Goal: Information Seeking & Learning: Learn about a topic

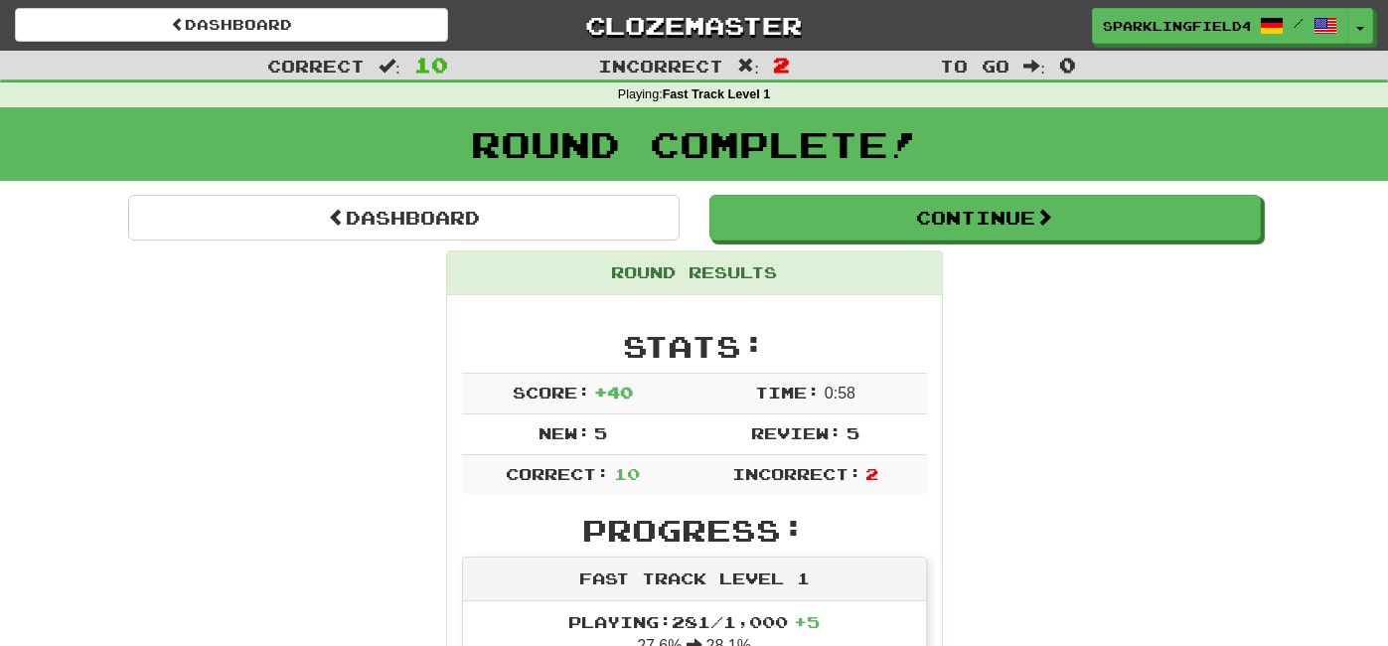
scroll to position [75, 0]
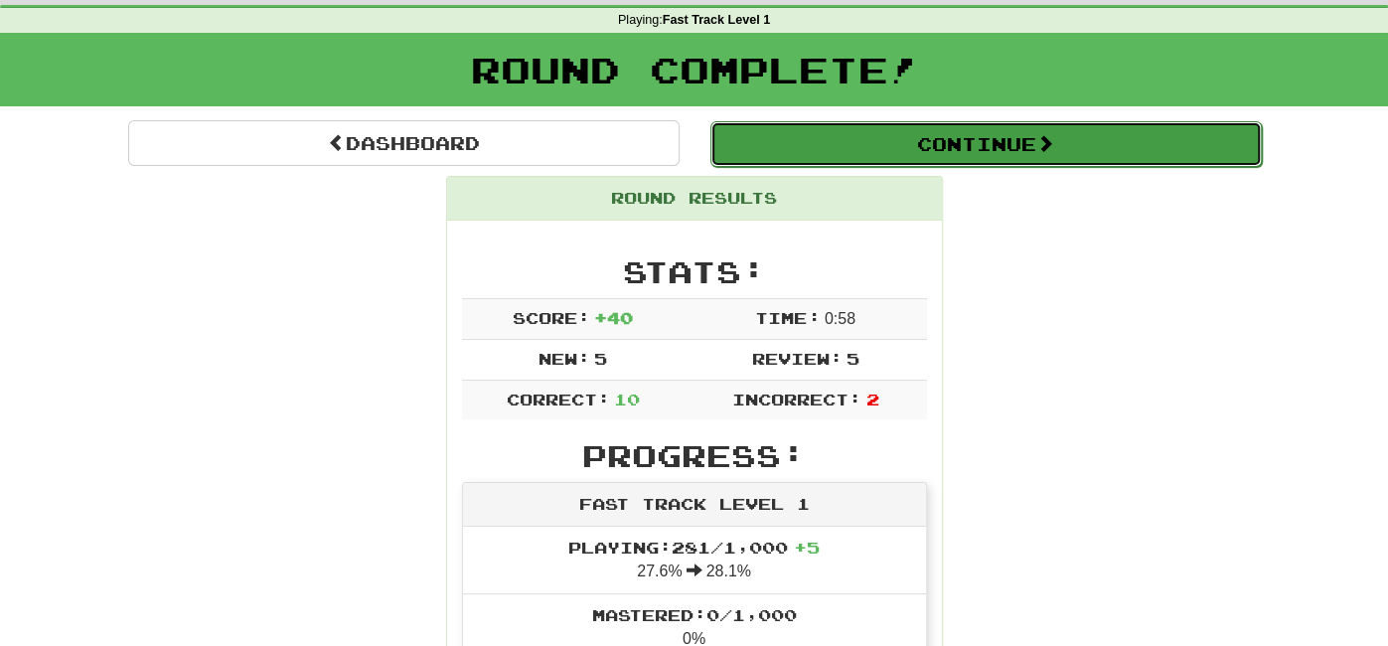
click at [1087, 150] on button "Continue" at bounding box center [985, 144] width 551 height 46
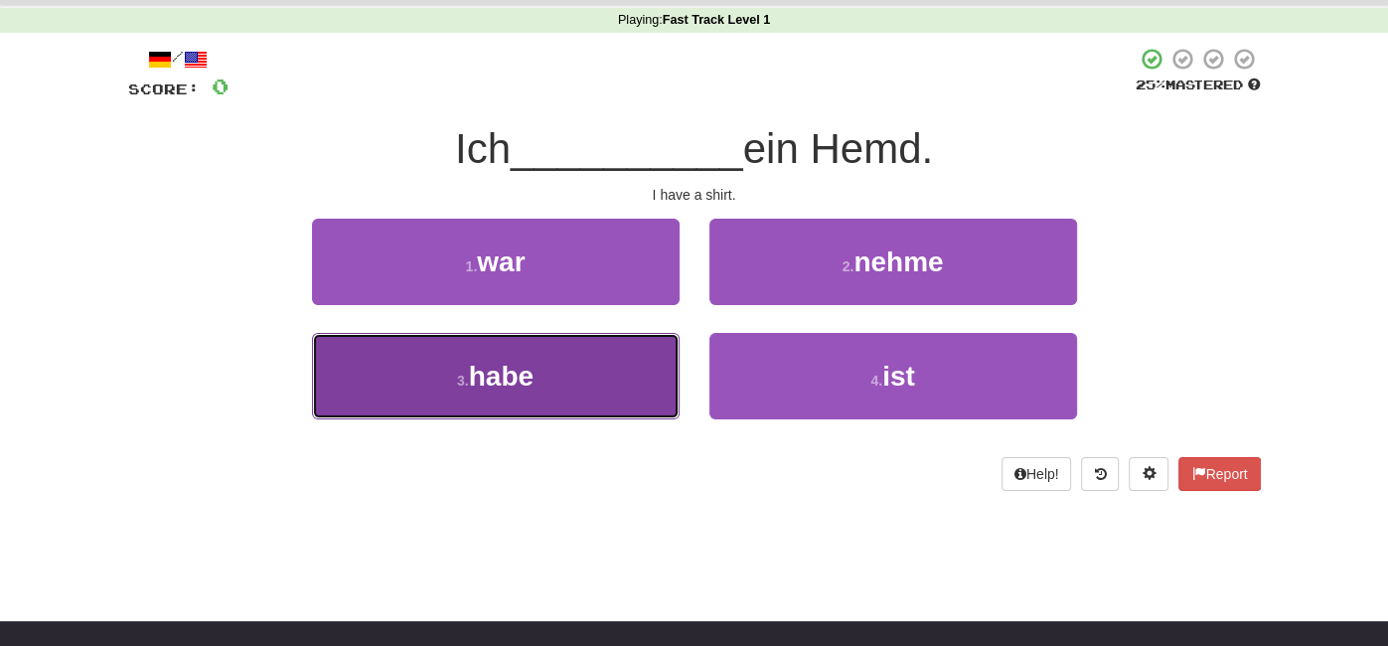
click at [639, 383] on button "3 . habe" at bounding box center [496, 376] width 368 height 86
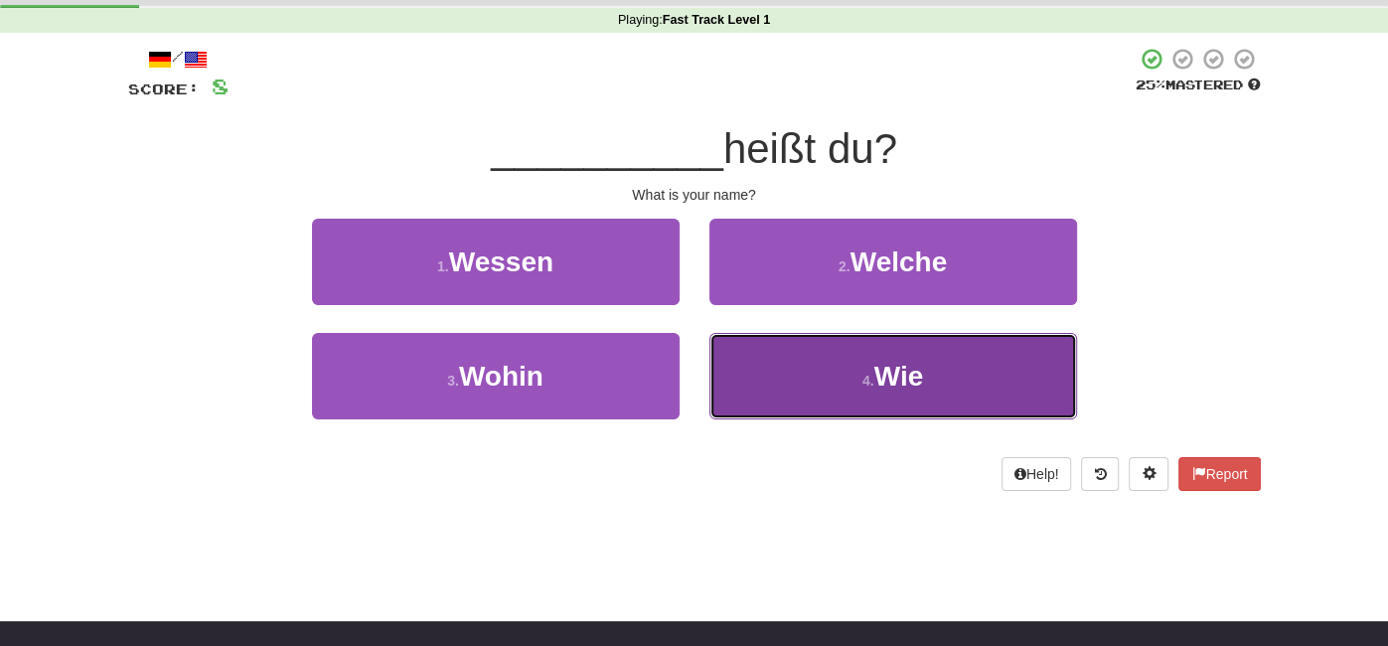
click at [759, 396] on button "4 . Wie" at bounding box center [893, 376] width 368 height 86
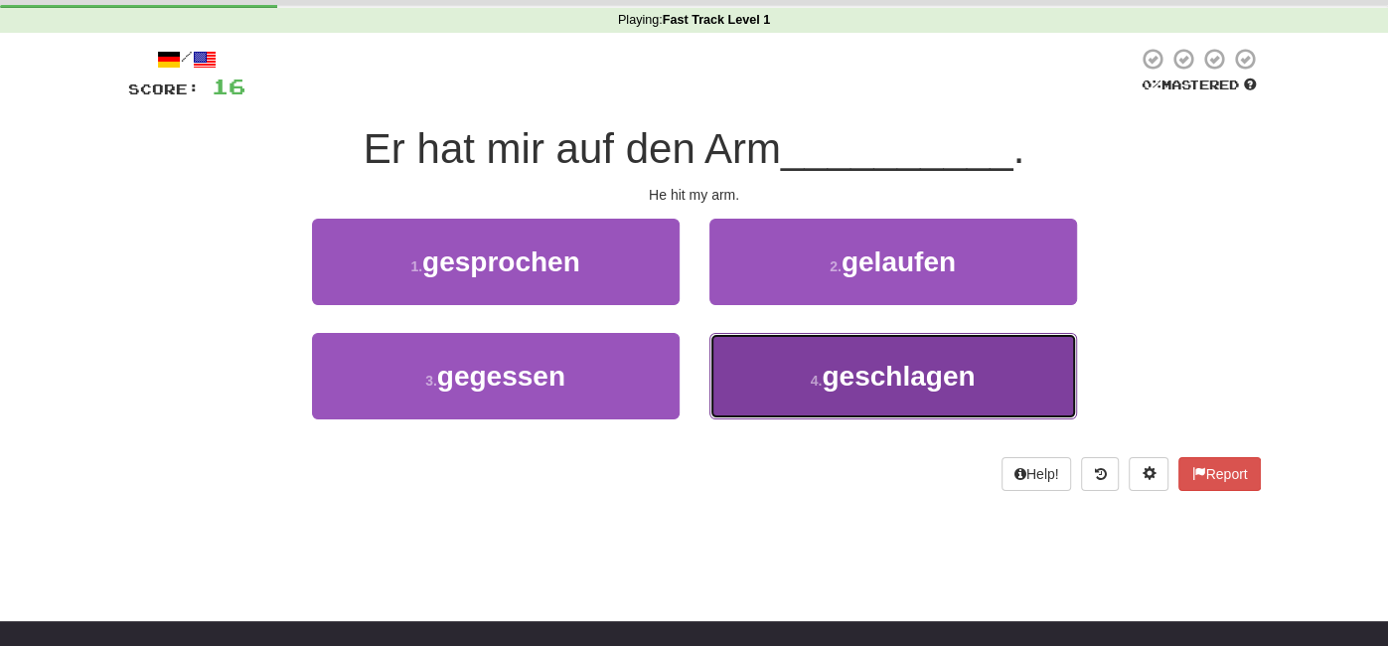
click at [734, 380] on button "4 . geschlagen" at bounding box center [893, 376] width 368 height 86
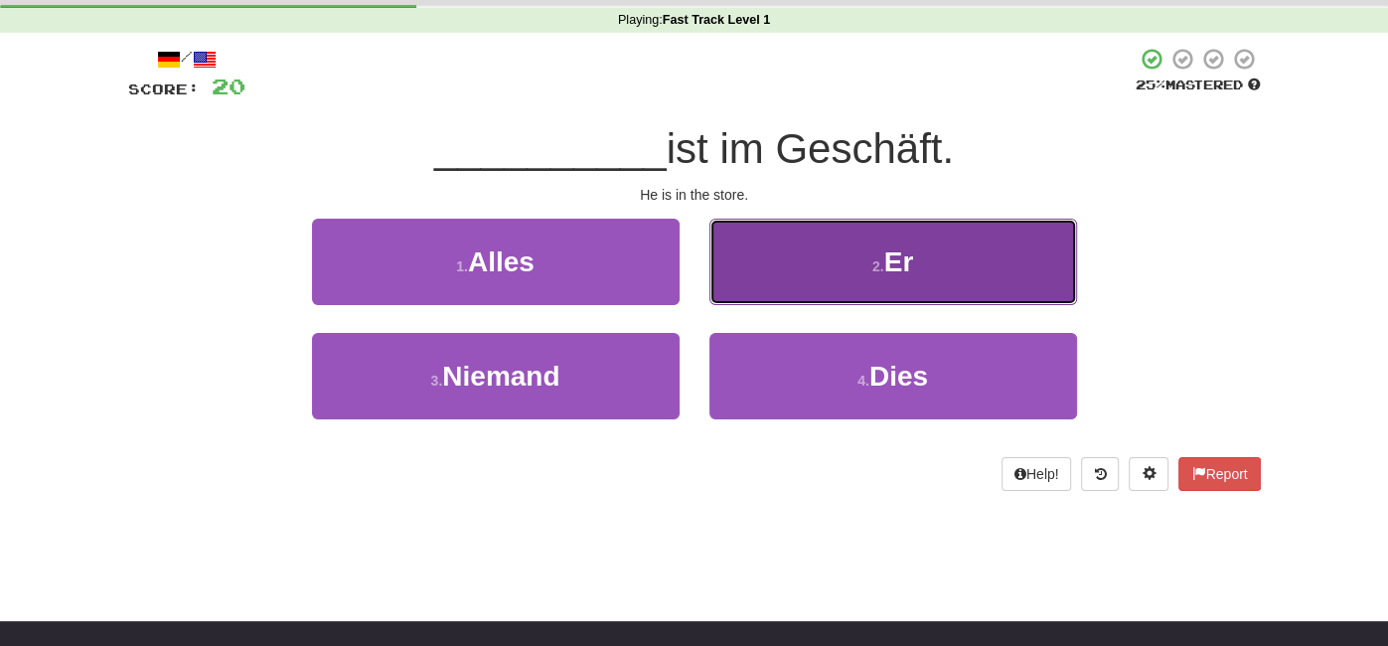
click at [894, 295] on button "2 . Er" at bounding box center [893, 262] width 368 height 86
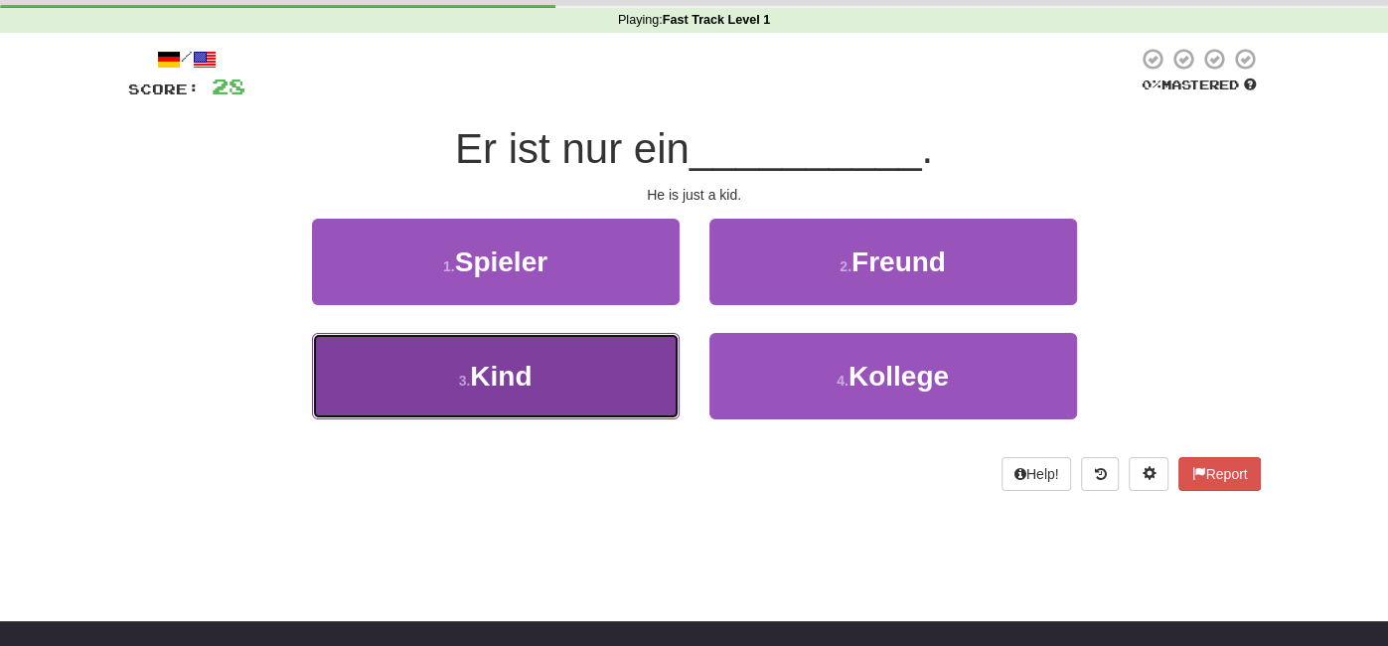
click at [639, 373] on button "3 . Kind" at bounding box center [496, 376] width 368 height 86
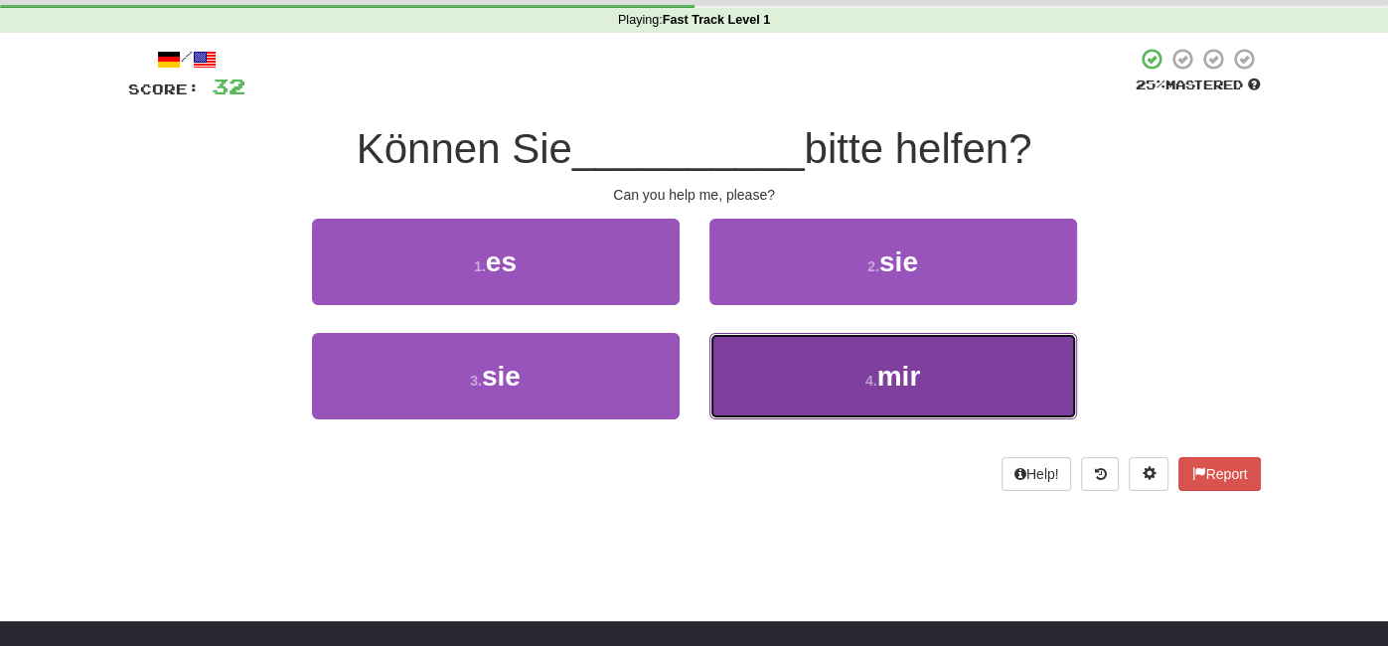
click at [731, 385] on button "4 . mir" at bounding box center [893, 376] width 368 height 86
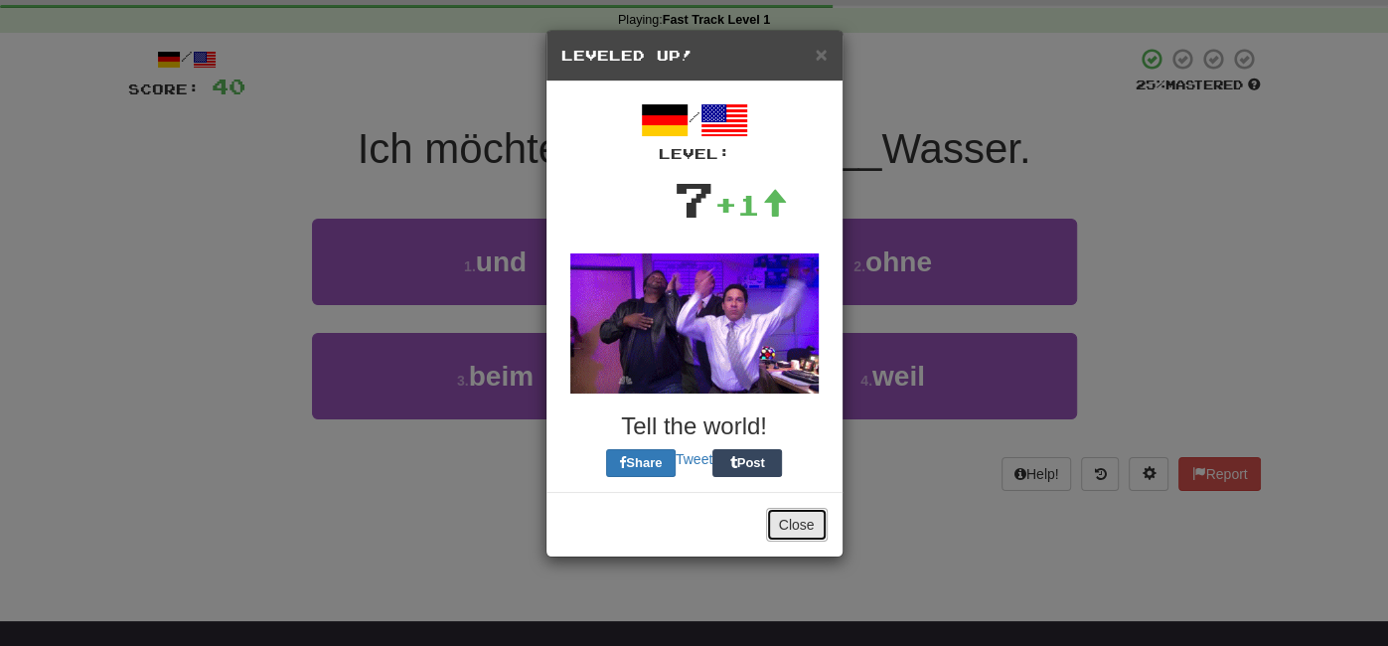
click at [806, 531] on button "Close" at bounding box center [797, 525] width 62 height 34
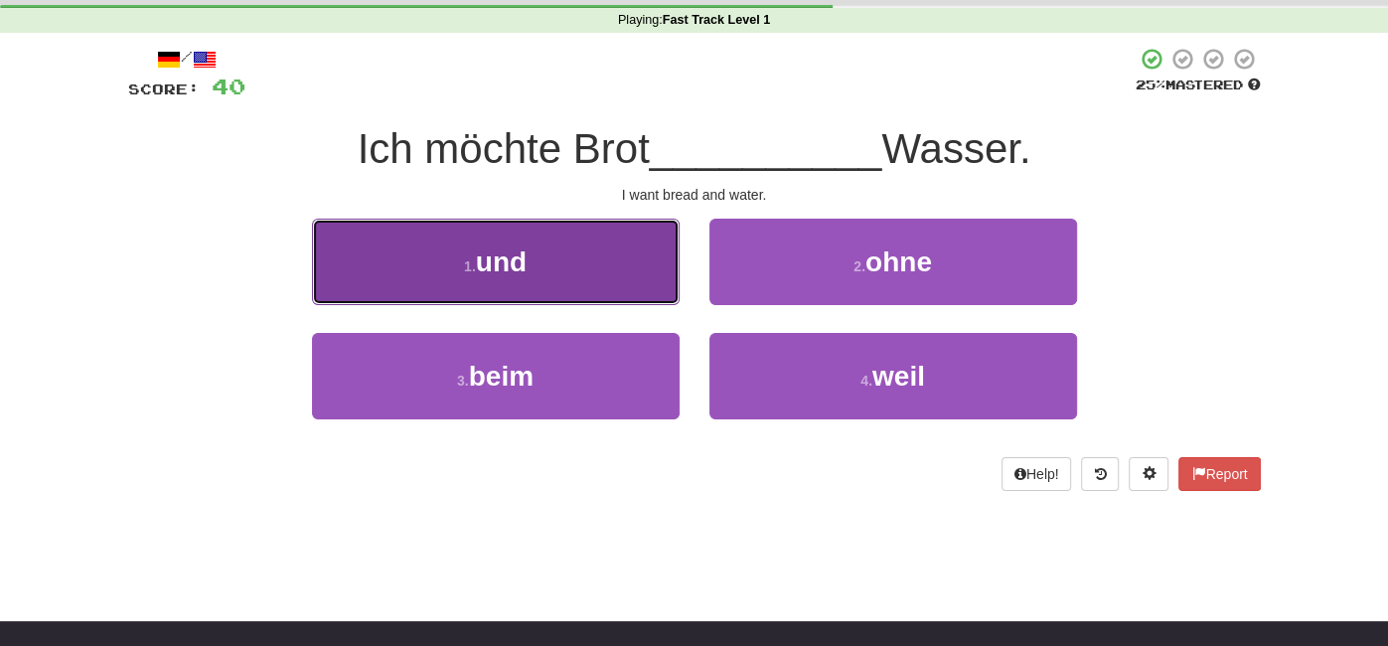
click at [595, 272] on button "1 . und" at bounding box center [496, 262] width 368 height 86
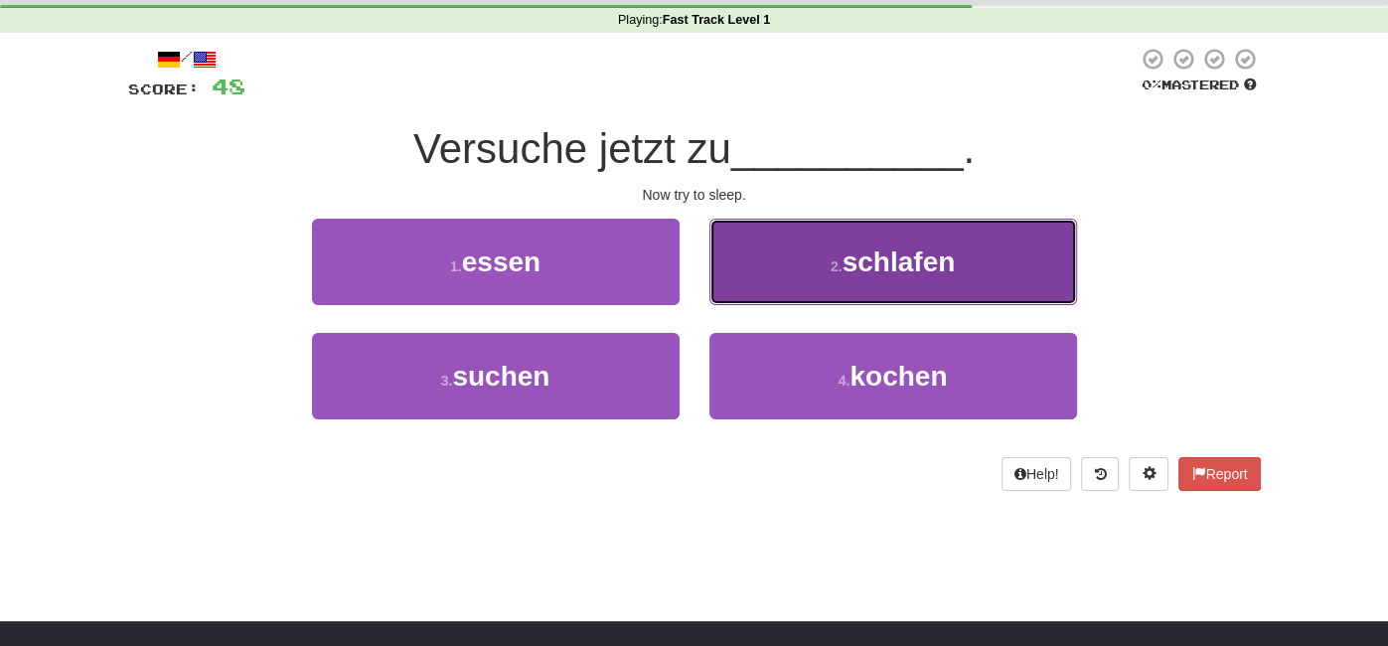
click at [848, 249] on span "schlafen" at bounding box center [899, 261] width 113 height 31
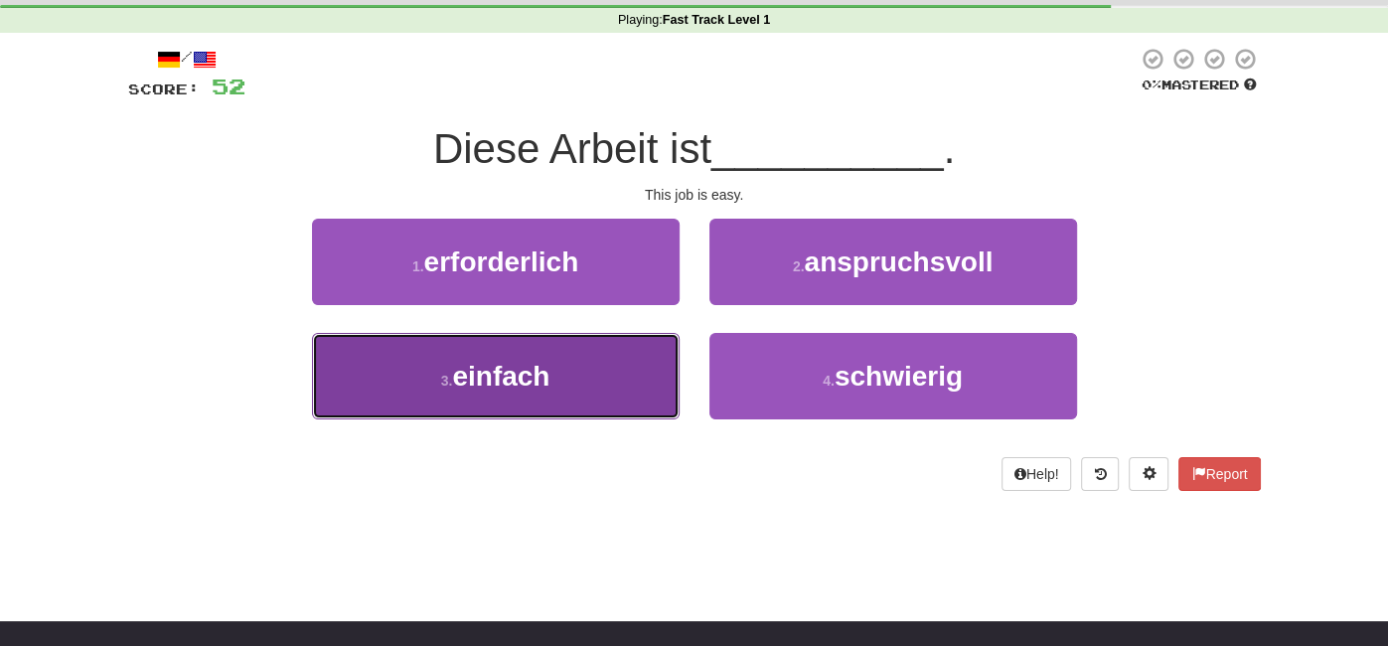
click at [654, 371] on button "3 . einfach" at bounding box center [496, 376] width 368 height 86
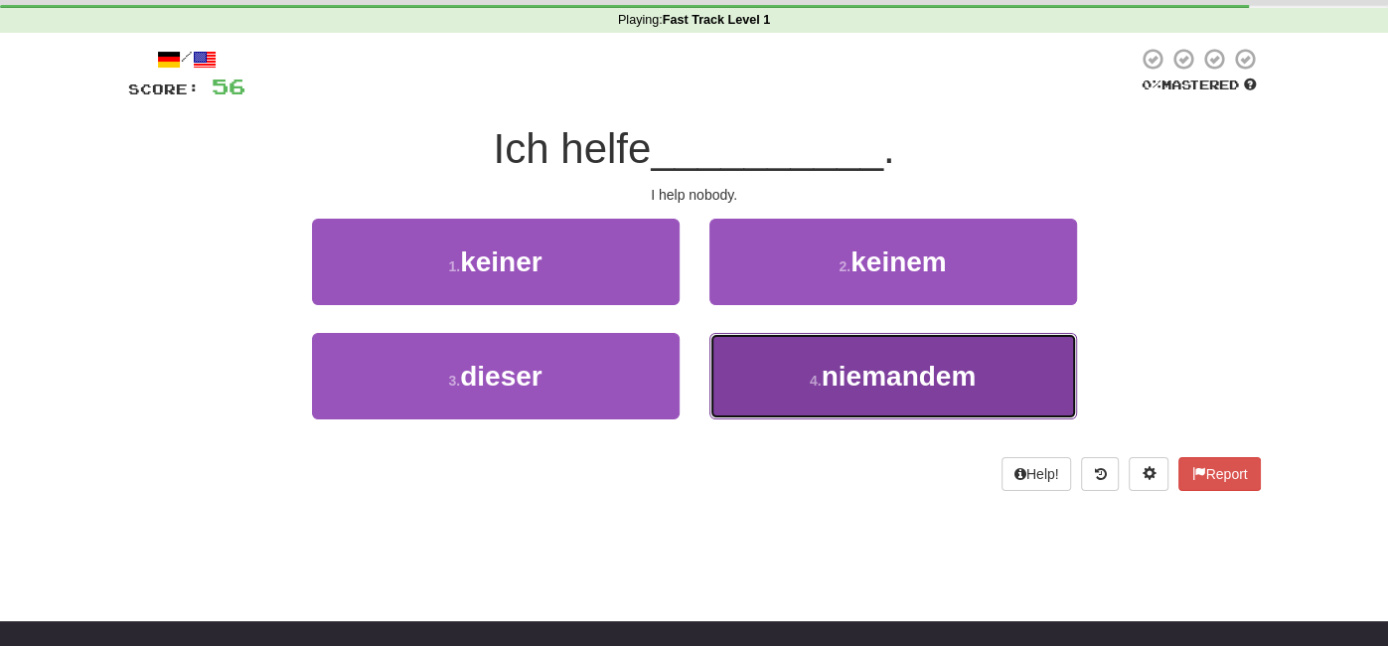
click at [772, 395] on button "4 . niemandem" at bounding box center [893, 376] width 368 height 86
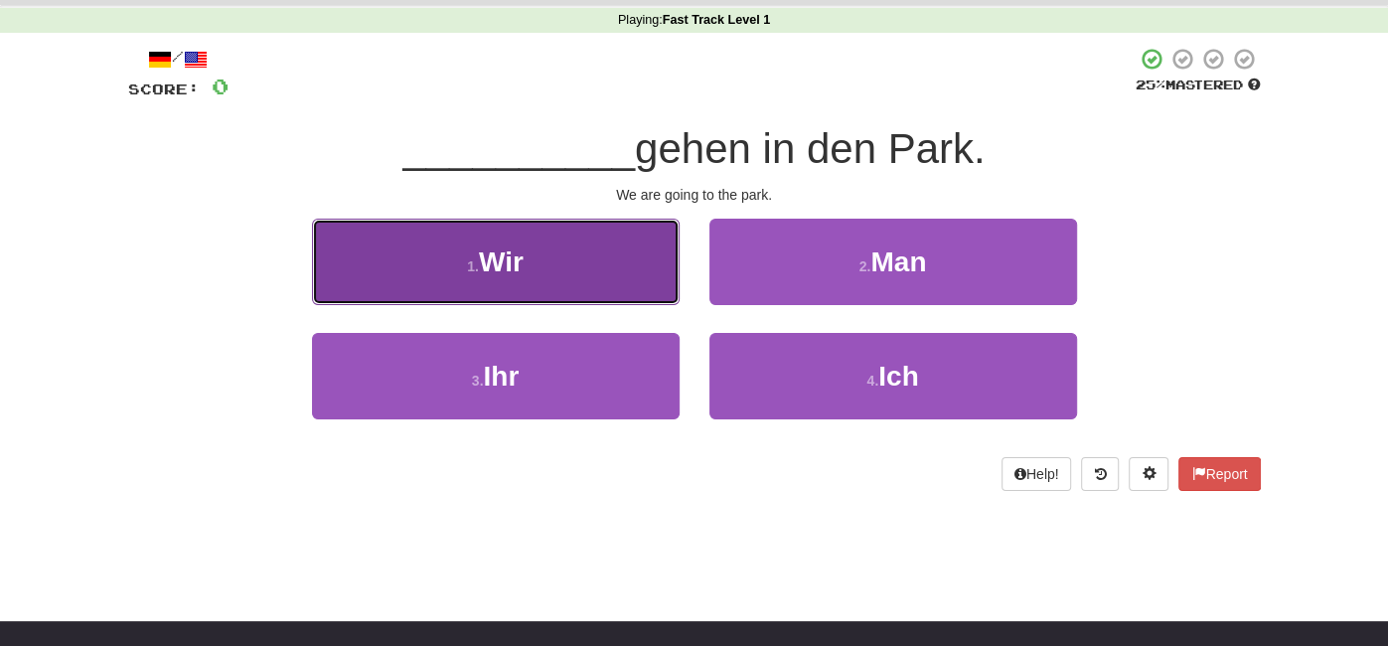
click at [625, 275] on button "1 . Wir" at bounding box center [496, 262] width 368 height 86
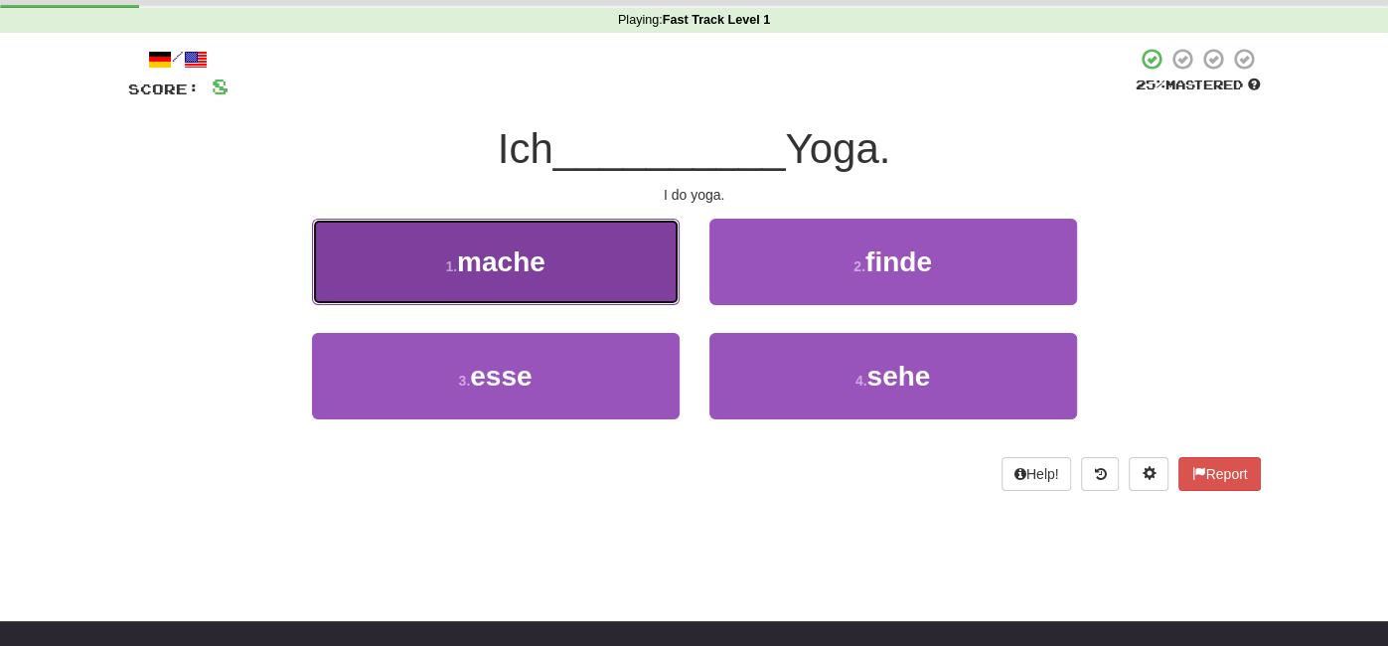
click at [554, 253] on button "1 . mache" at bounding box center [496, 262] width 368 height 86
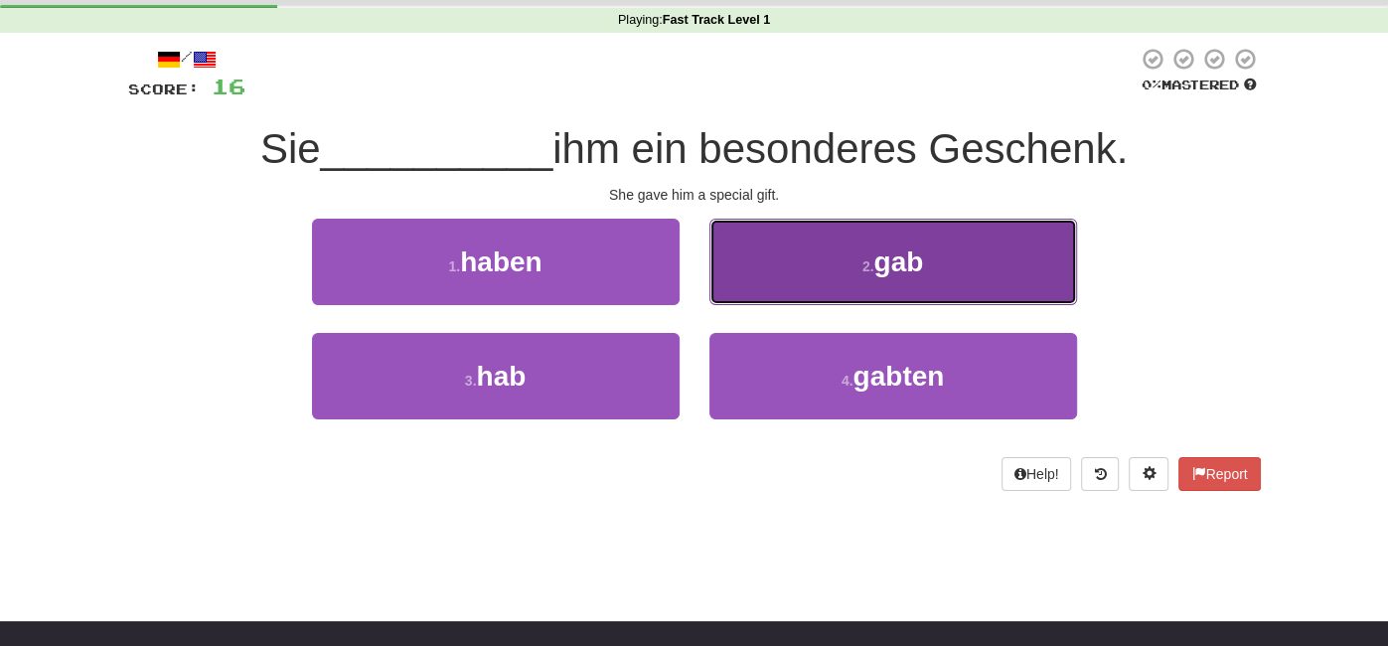
click at [756, 264] on button "2 . gab" at bounding box center [893, 262] width 368 height 86
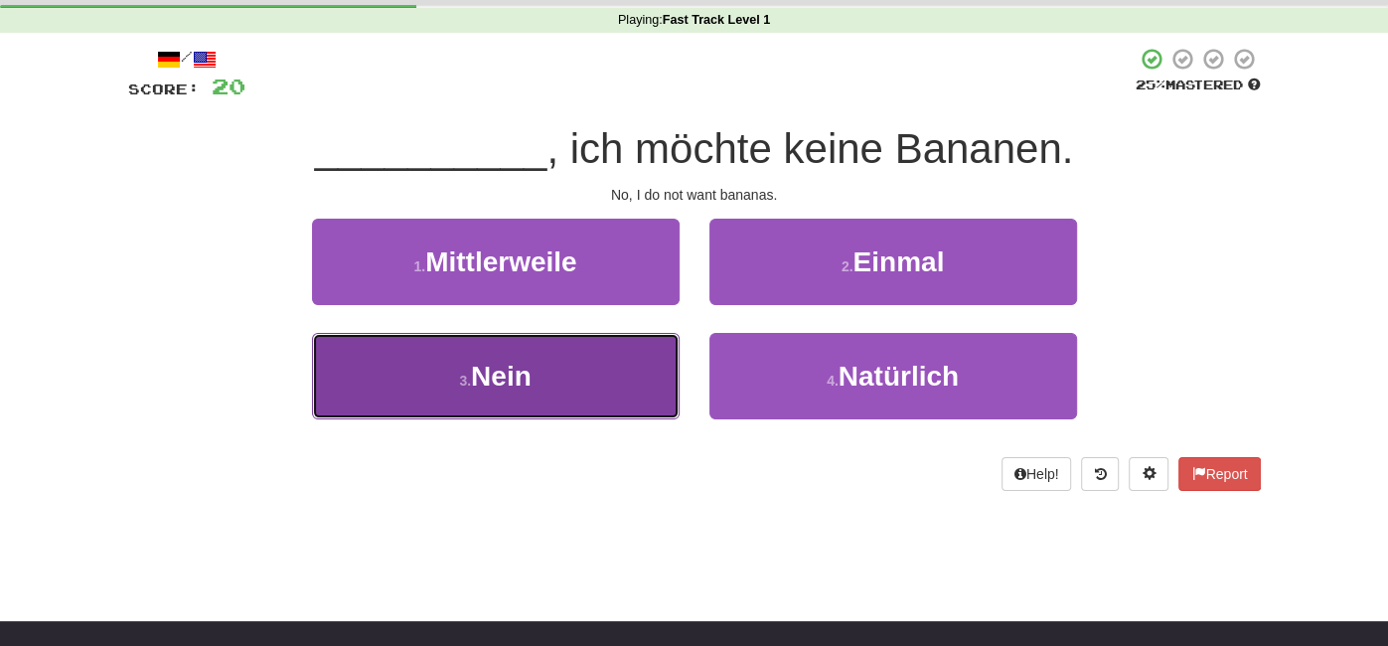
click at [639, 385] on button "3 . Nein" at bounding box center [496, 376] width 368 height 86
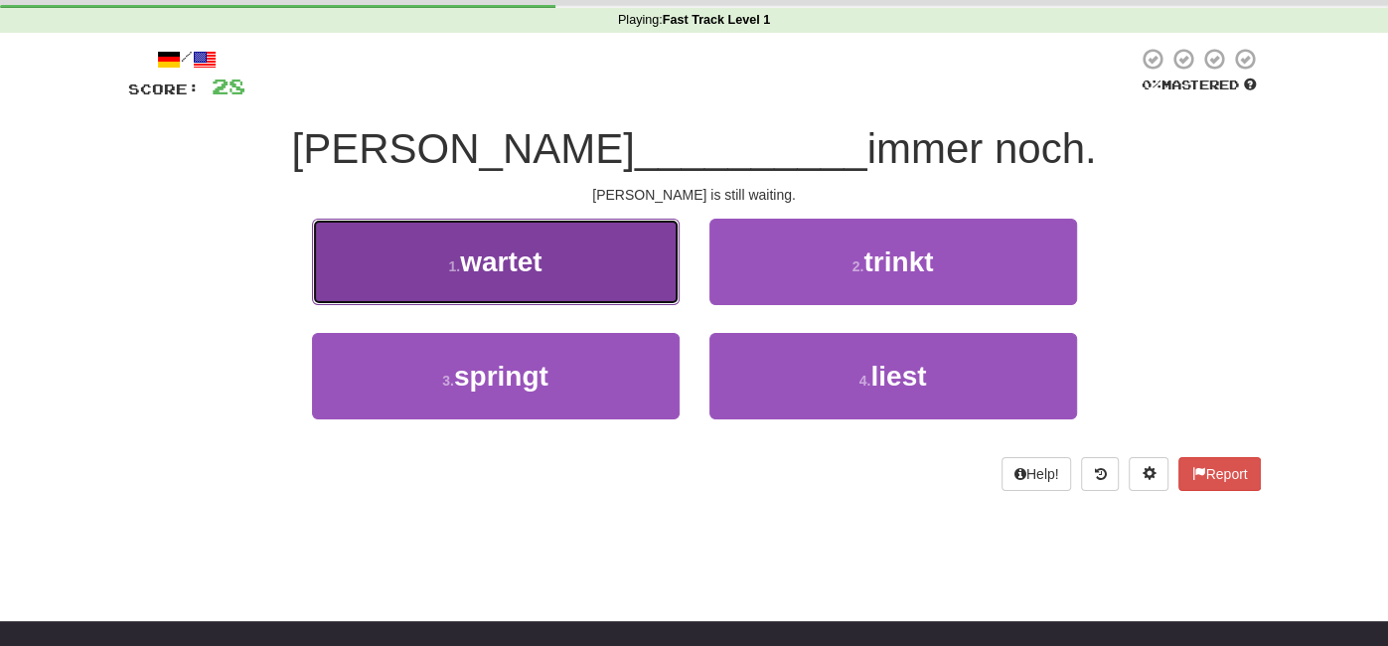
click at [599, 289] on button "1 . wartet" at bounding box center [496, 262] width 368 height 86
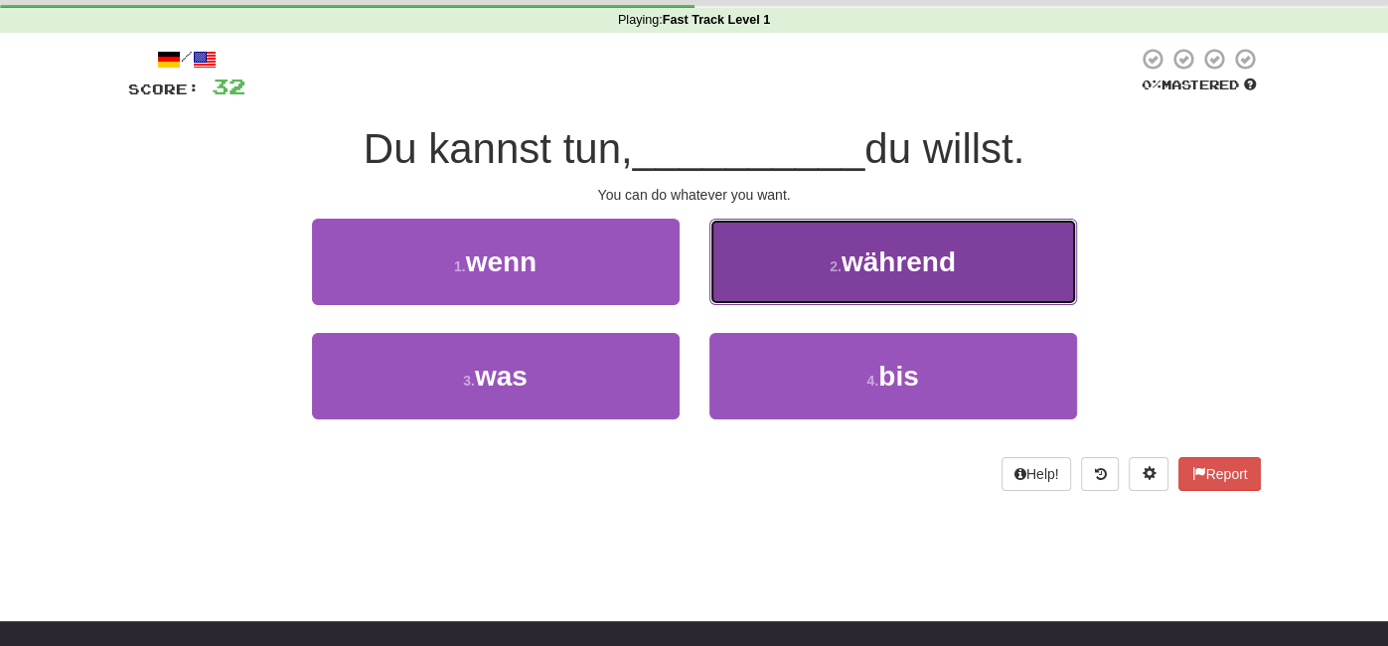
click at [737, 292] on button "2 . während" at bounding box center [893, 262] width 368 height 86
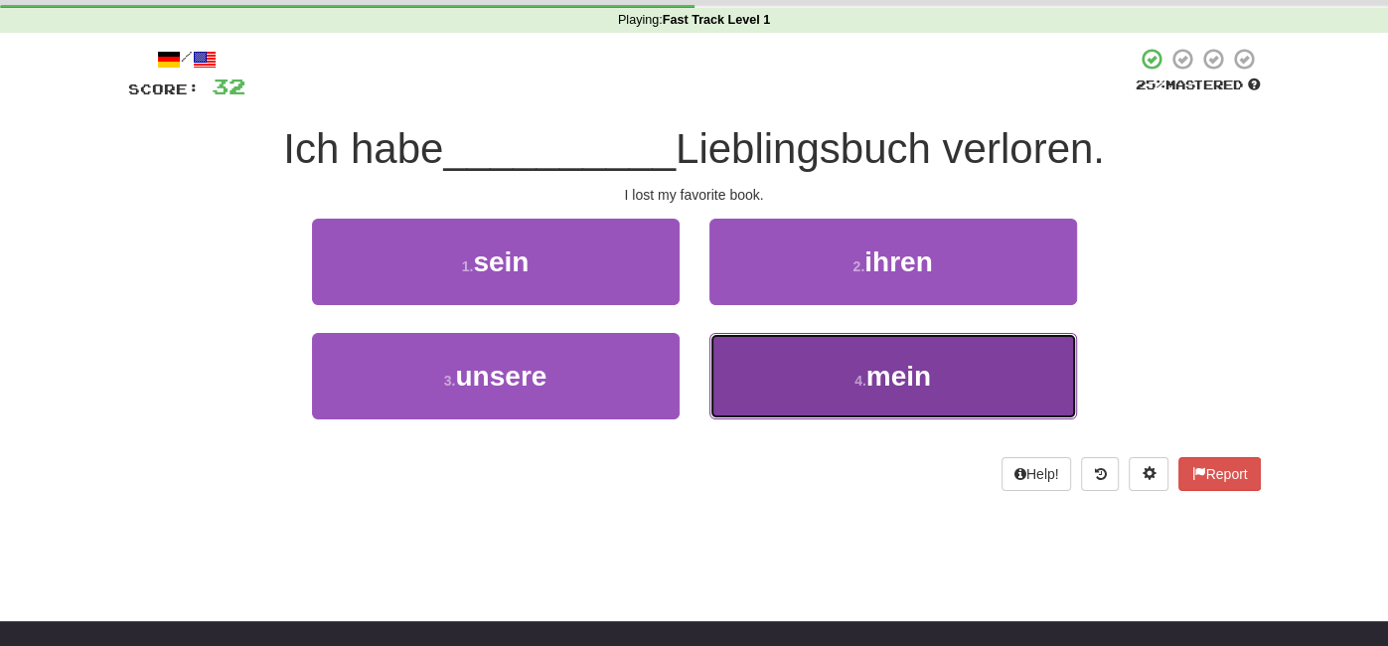
click at [749, 339] on button "4 . mein" at bounding box center [893, 376] width 368 height 86
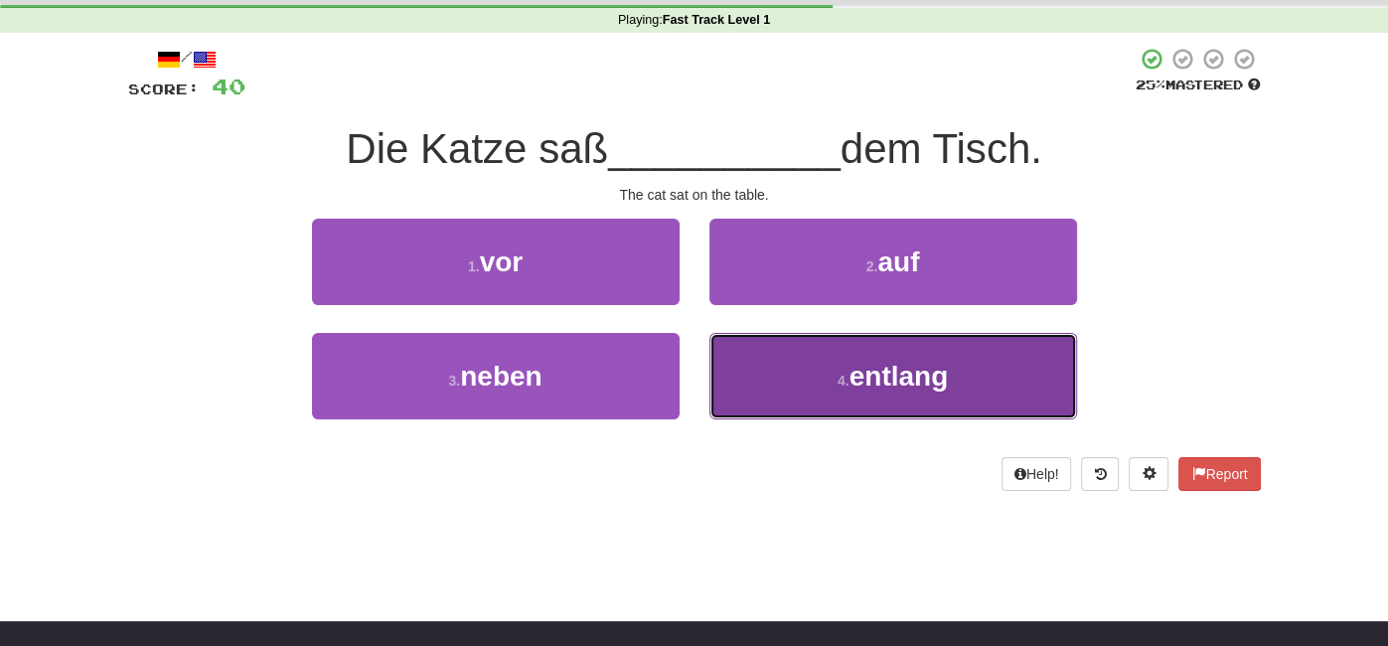
click at [974, 414] on button "4 . entlang" at bounding box center [893, 376] width 368 height 86
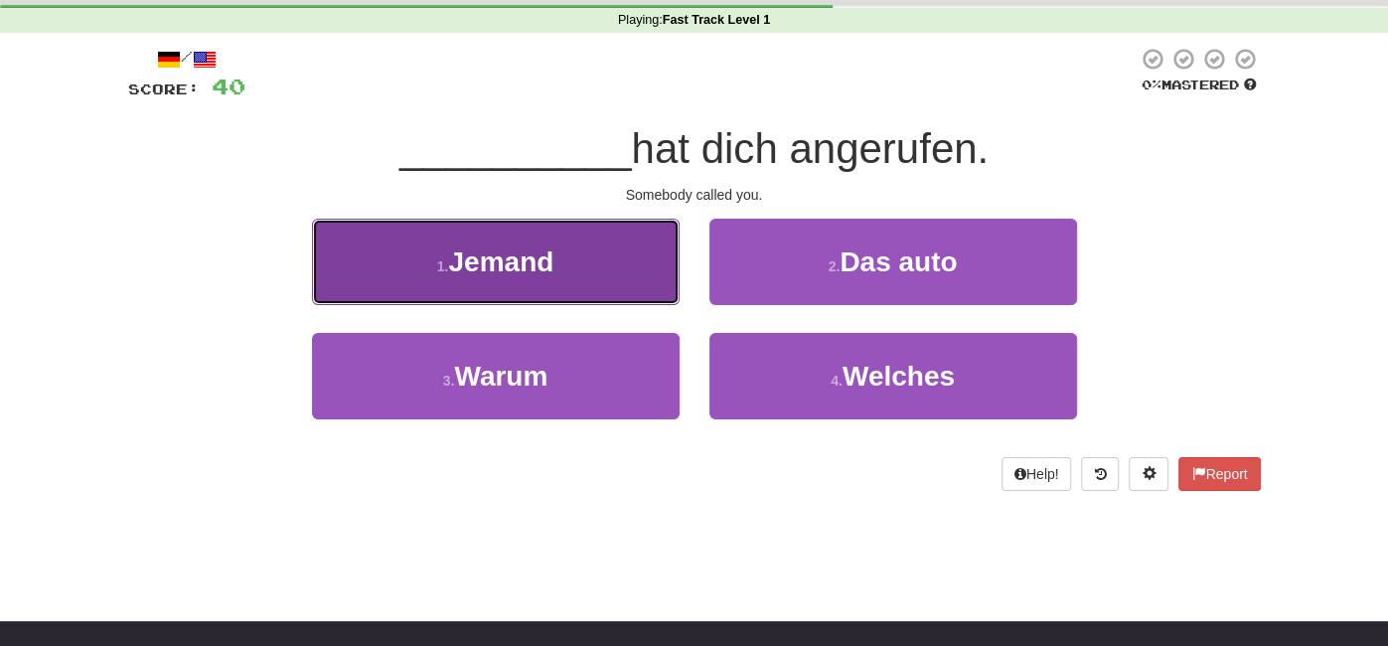
click at [590, 276] on button "1 . Jemand" at bounding box center [496, 262] width 368 height 86
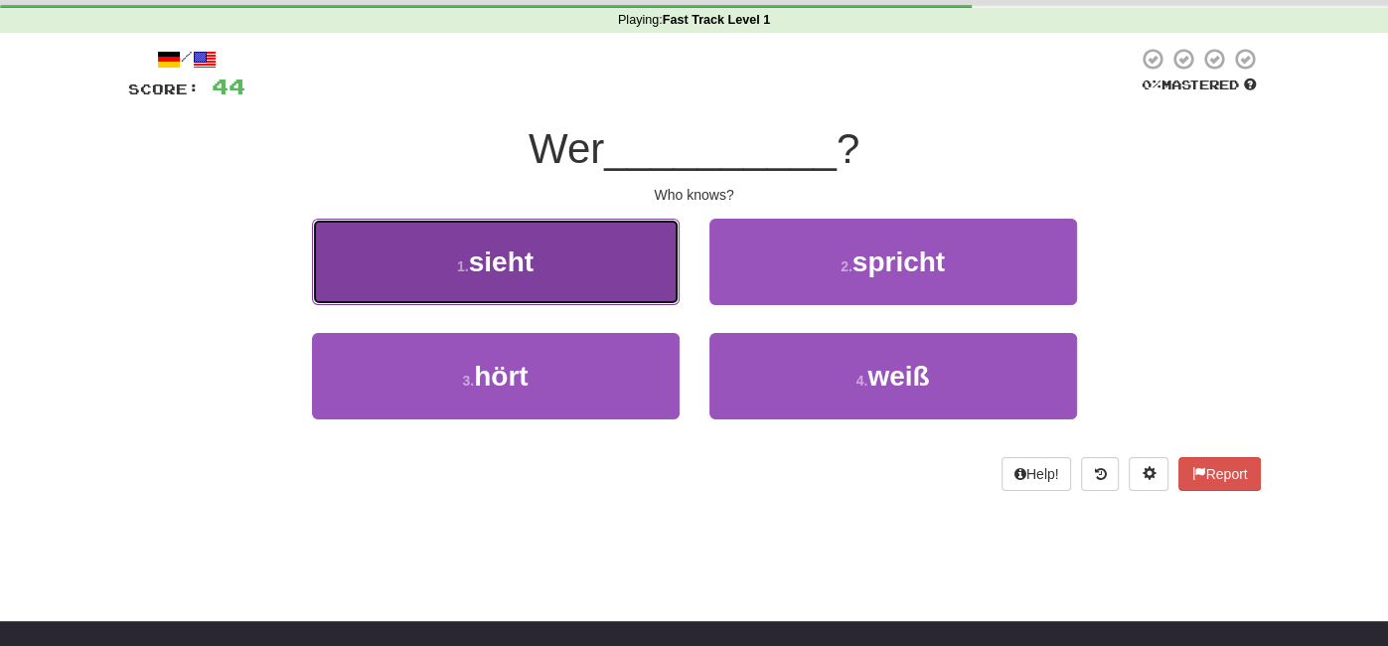
click at [587, 296] on button "1 . sieht" at bounding box center [496, 262] width 368 height 86
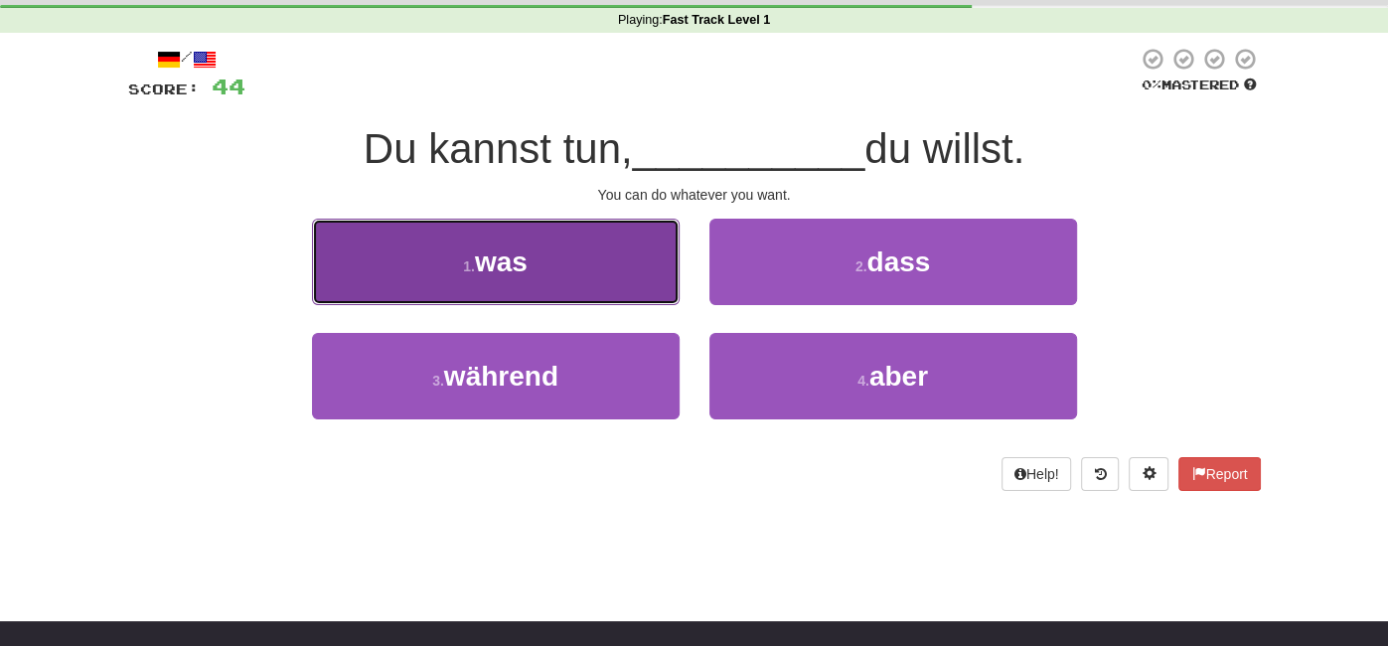
click at [573, 255] on button "1 . was" at bounding box center [496, 262] width 368 height 86
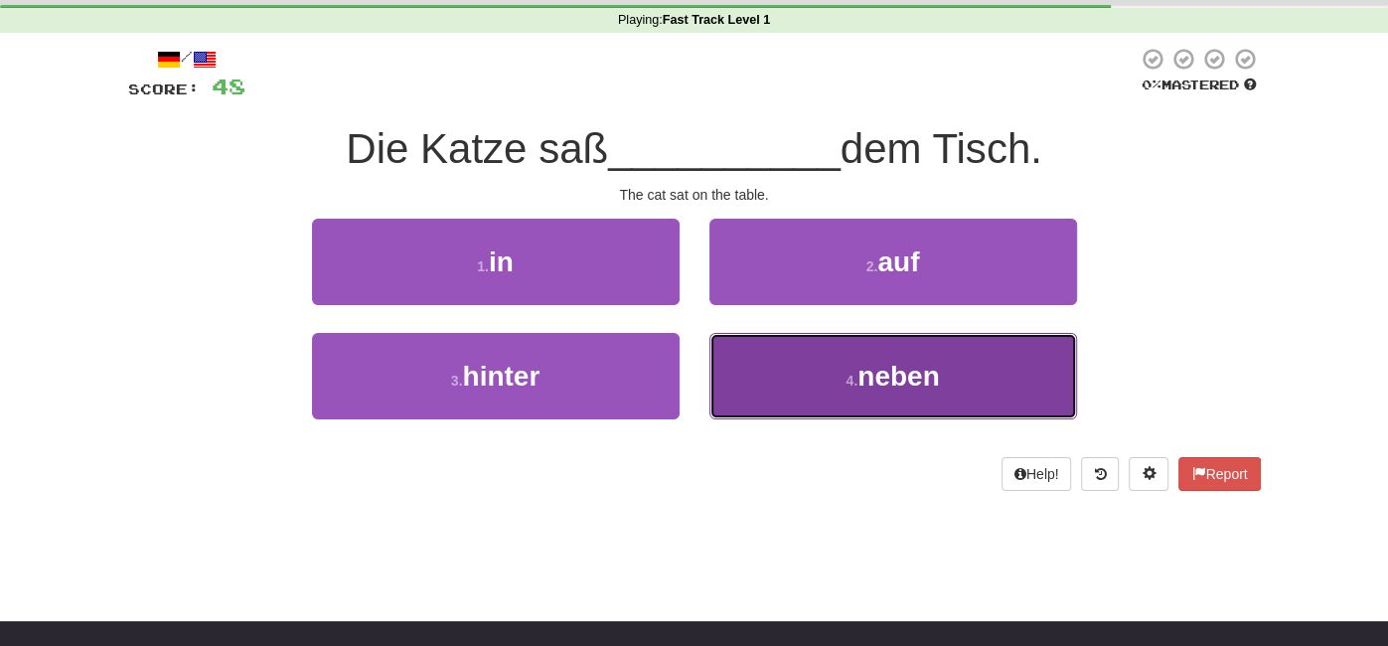
click at [755, 346] on button "4 . neben" at bounding box center [893, 376] width 368 height 86
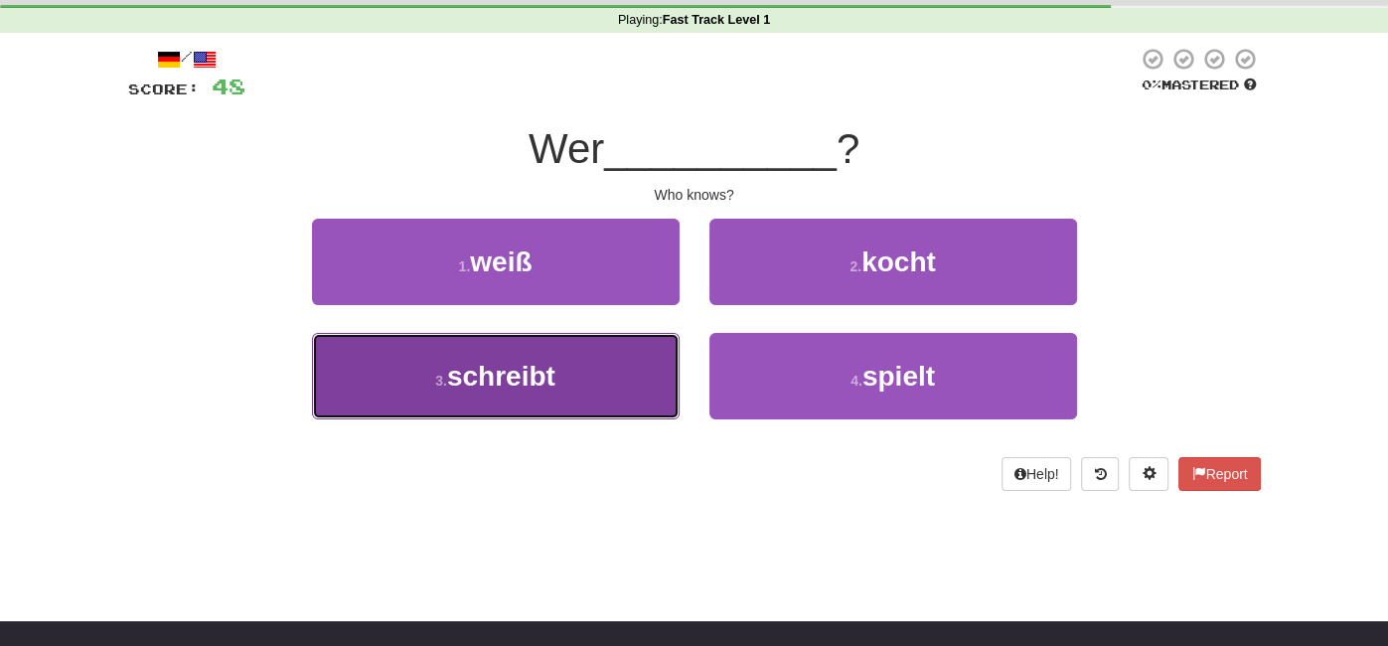
click at [627, 379] on button "3 . schreibt" at bounding box center [496, 376] width 368 height 86
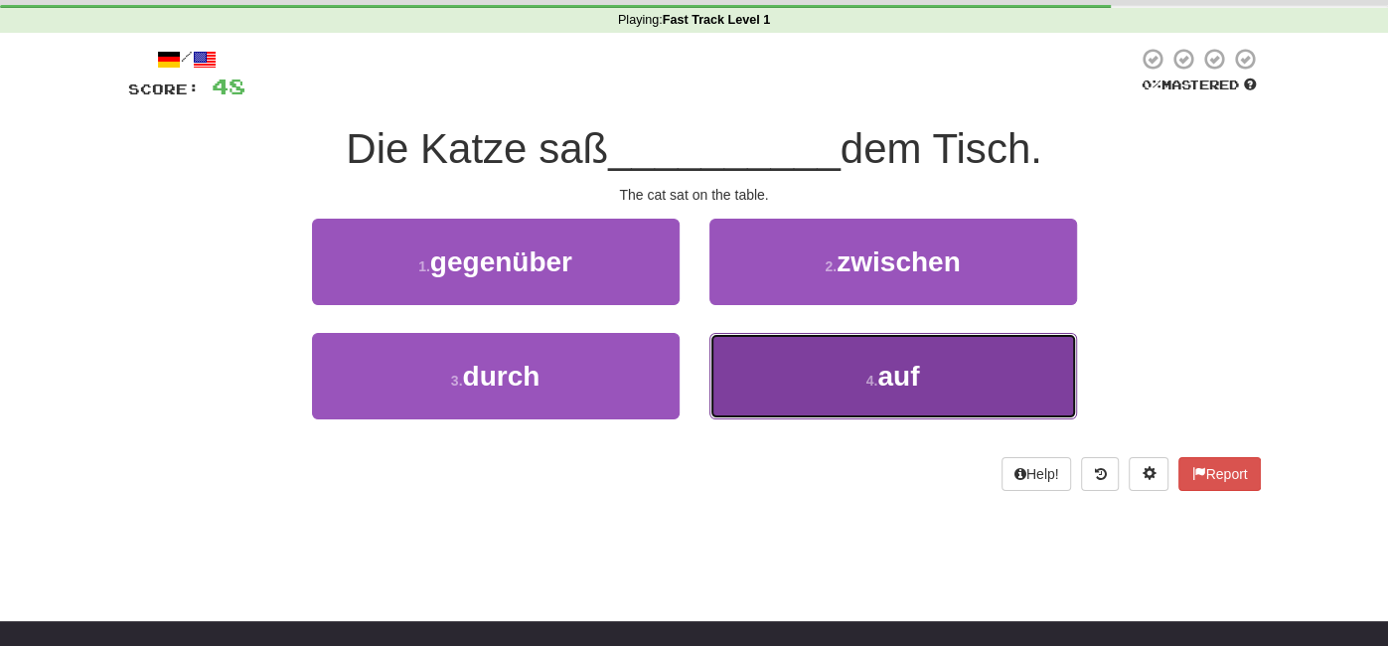
click at [804, 362] on button "4 . auf" at bounding box center [893, 376] width 368 height 86
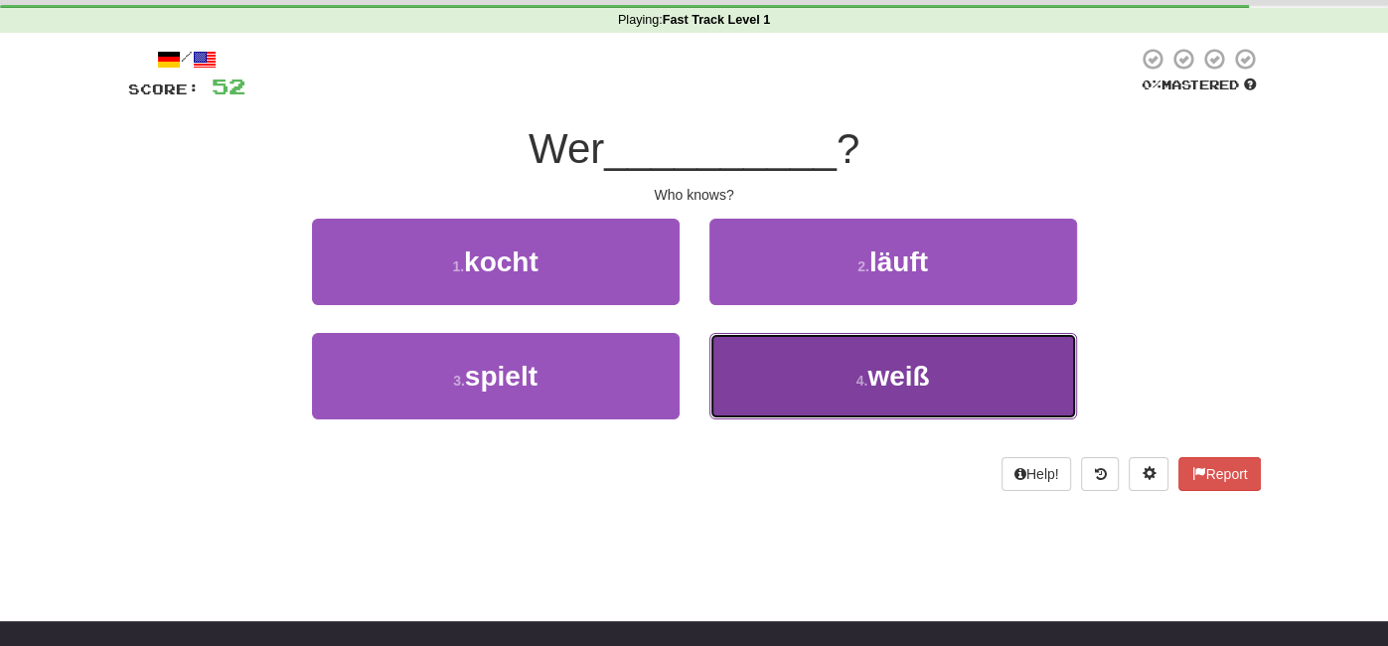
click at [759, 367] on button "4 . weiß" at bounding box center [893, 376] width 368 height 86
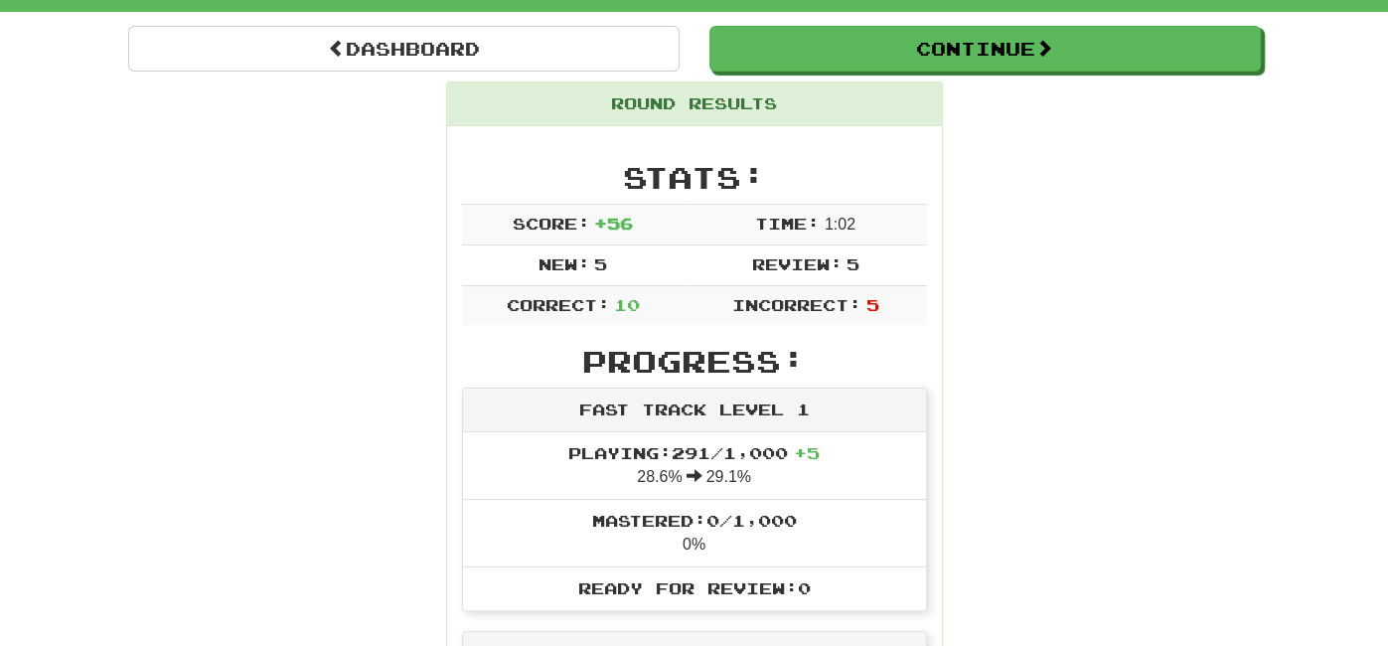
scroll to position [0, 0]
